Goal: Find specific page/section: Find specific page/section

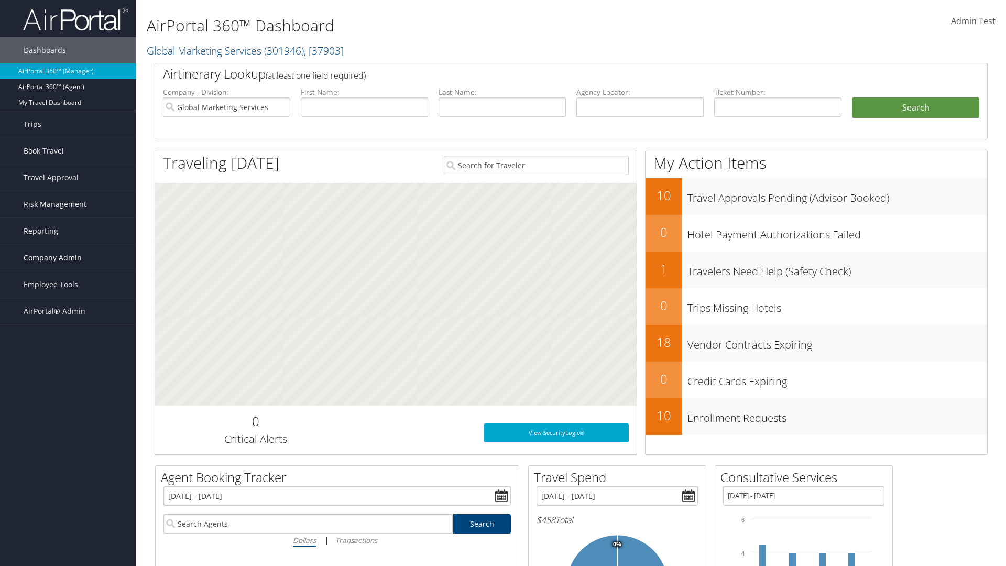
click at [68, 258] on span "Company Admin" at bounding box center [53, 258] width 58 height 26
click at [0, 0] on link "Consultative Services" at bounding box center [0, 0] width 0 height 0
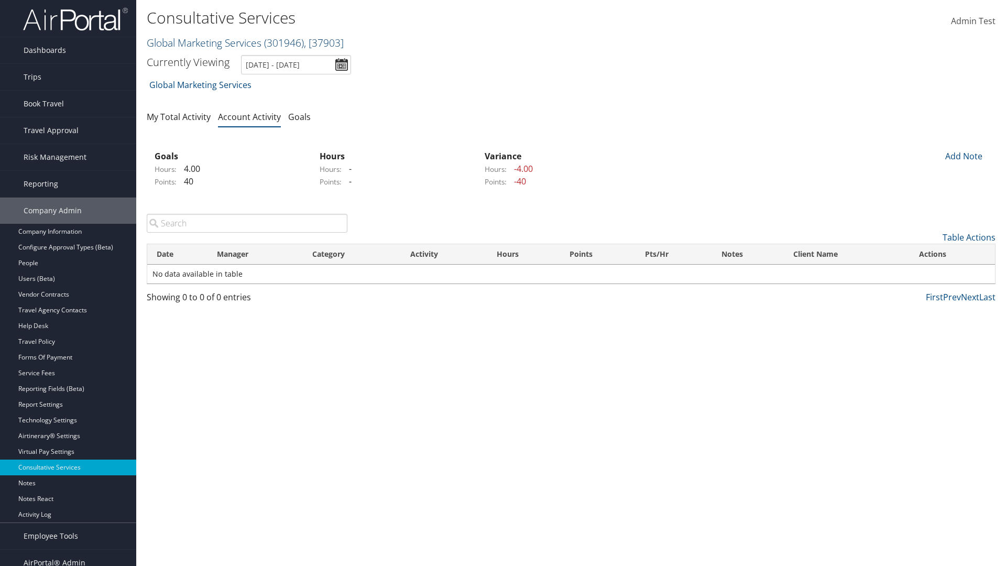
click at [203, 42] on link "Global Marketing Services ( 301946 ) , [ 37903 ]" at bounding box center [245, 43] width 197 height 14
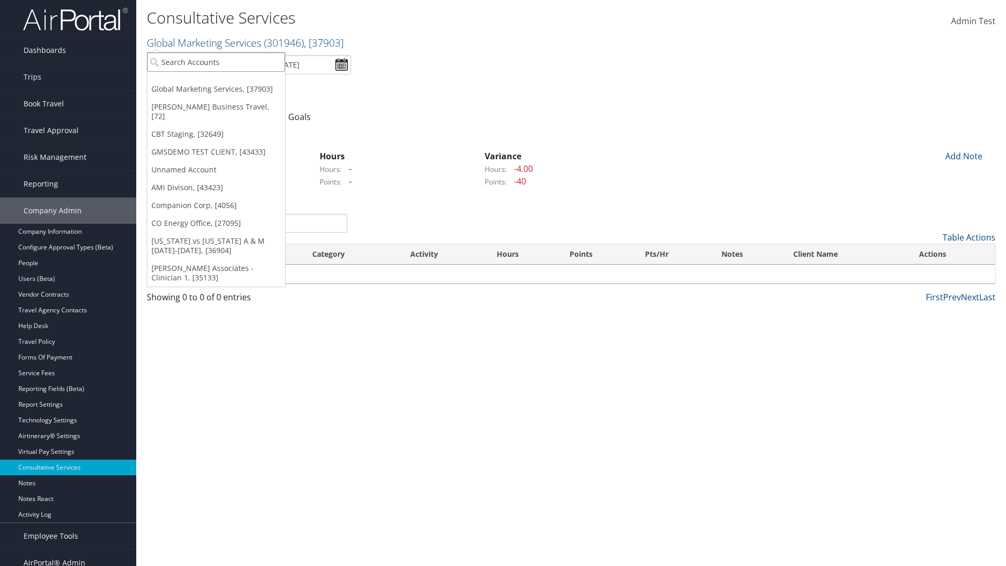
click at [216, 62] on input "search" at bounding box center [216, 61] width 138 height 19
type input "CBTSTG"
click at [216, 81] on div "CBT Staging (CBTSTG), [32649]" at bounding box center [215, 80] width 149 height 9
